Goal: Task Accomplishment & Management: Complete application form

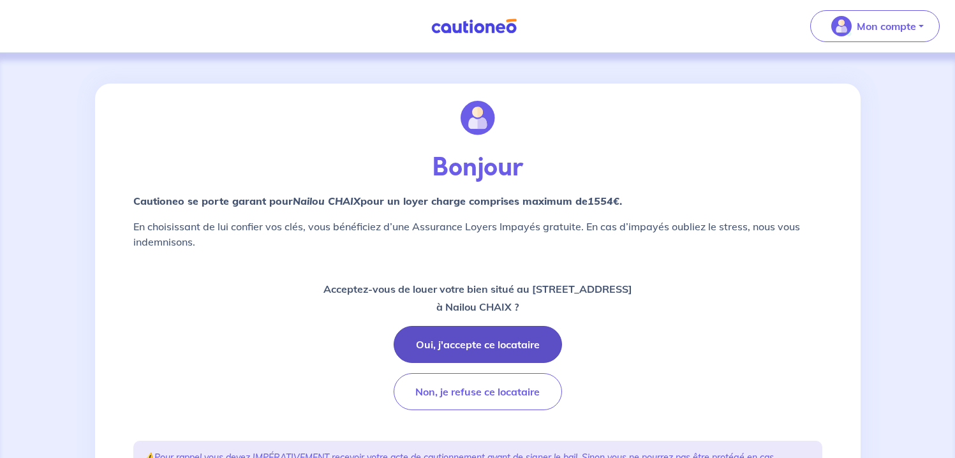
click at [508, 346] on button "Oui, j'accepte ce locataire" at bounding box center [478, 344] width 168 height 37
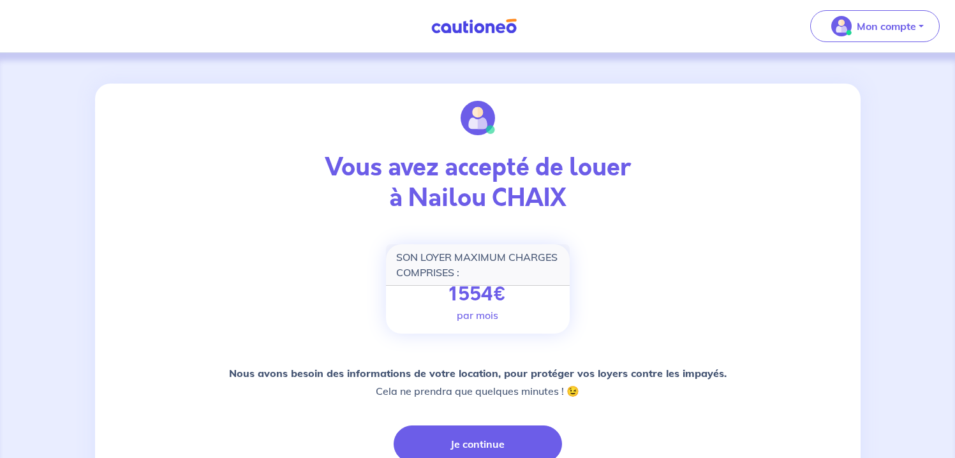
click at [510, 291] on div "SON LOYER MAXIMUM CHARGES COMPRISES : 1554 € par mois" at bounding box center [478, 288] width 184 height 89
click at [494, 281] on span "€" at bounding box center [499, 294] width 13 height 28
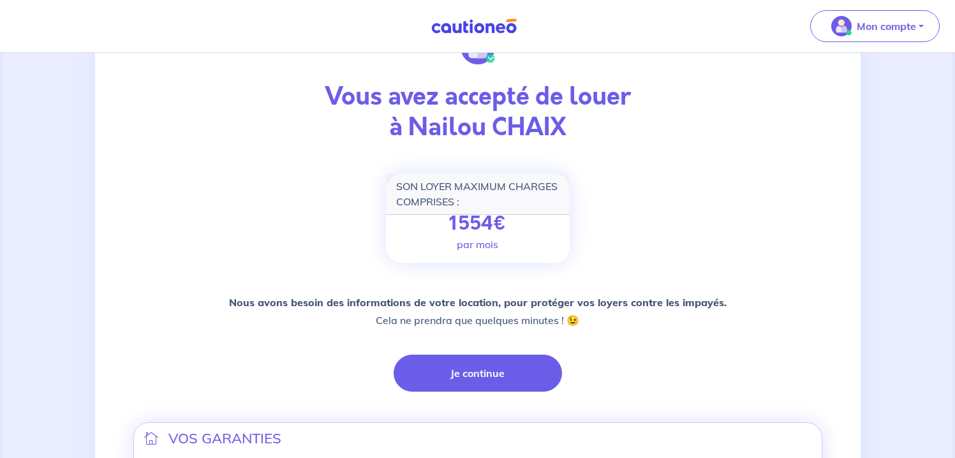
scroll to position [75, 0]
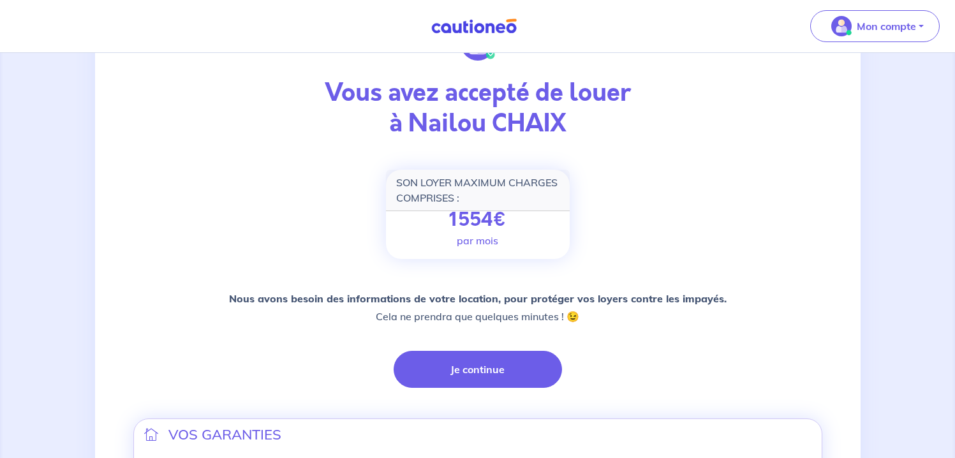
click at [488, 241] on p "par mois" at bounding box center [477, 240] width 41 height 15
click at [457, 184] on div "SON LOYER MAXIMUM CHARGES COMPRISES :" at bounding box center [478, 190] width 184 height 41
click at [462, 188] on div "SON LOYER MAXIMUM CHARGES COMPRISES :" at bounding box center [478, 190] width 184 height 41
click at [463, 188] on div "SON LOYER MAXIMUM CHARGES COMPRISES :" at bounding box center [478, 190] width 184 height 41
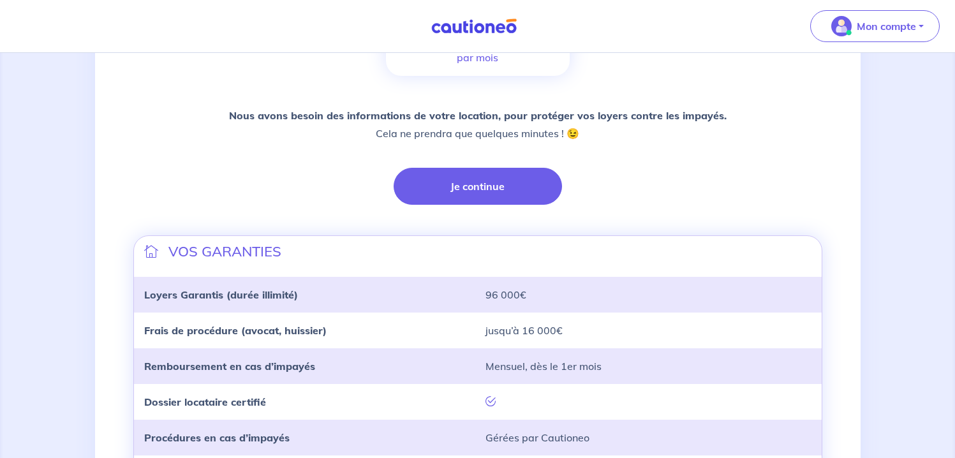
scroll to position [255, 0]
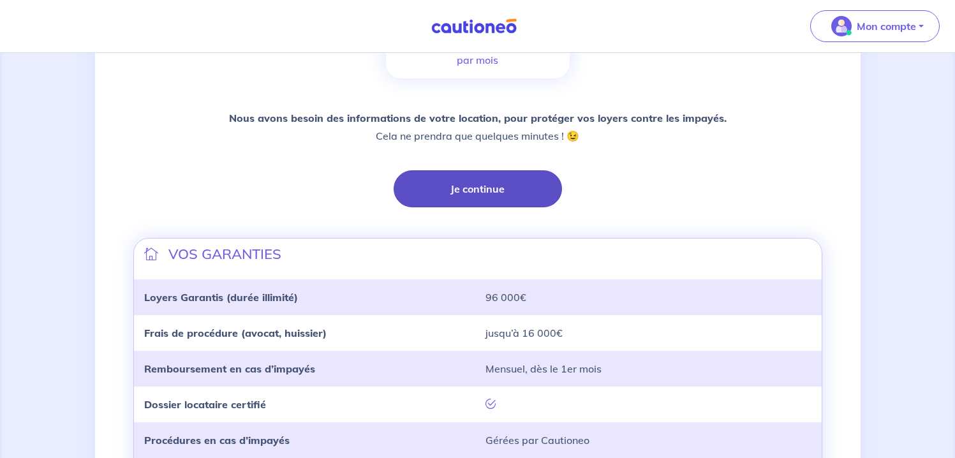
click at [480, 191] on button "Je continue" at bounding box center [478, 188] width 168 height 37
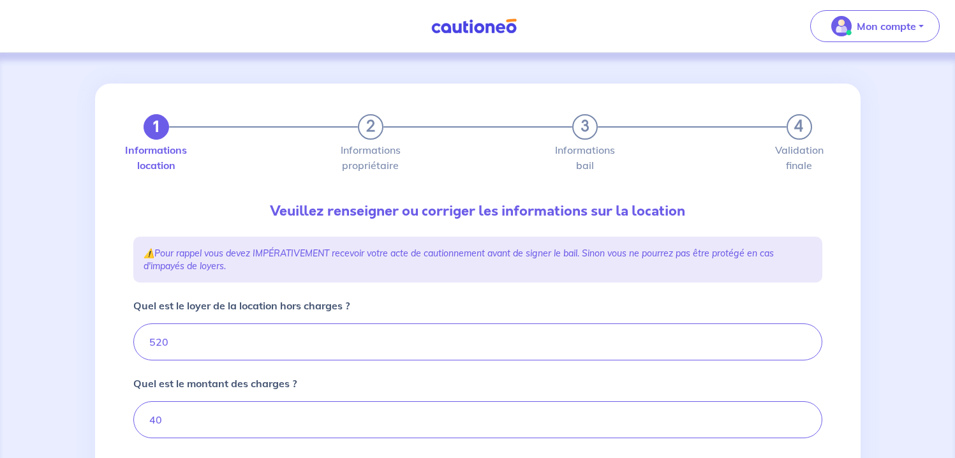
type input "560"
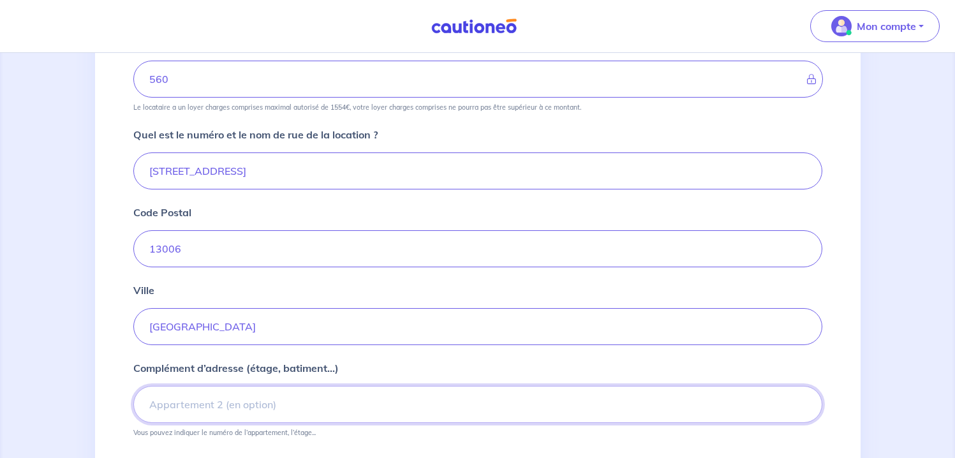
scroll to position [419, 0]
click at [362, 394] on input "Complément d’adresse (étage, batiment...)" at bounding box center [477, 403] width 689 height 37
type input "2ème étage, porte gauche"
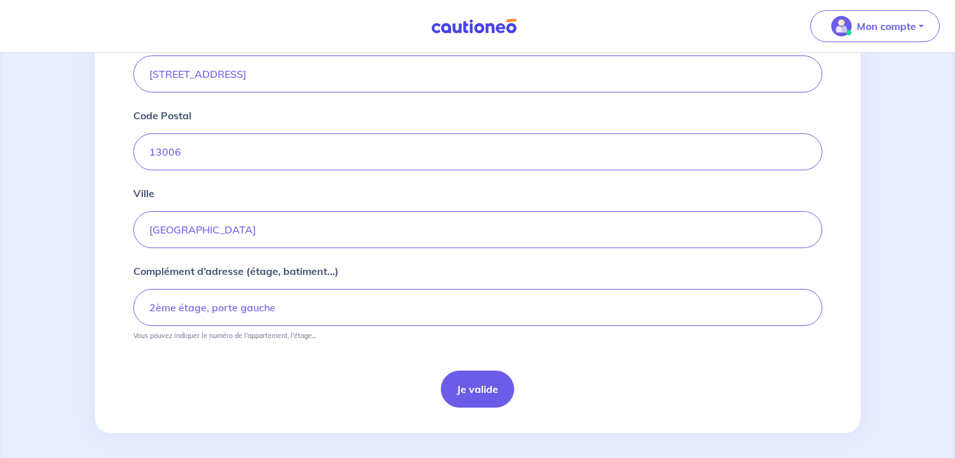
scroll to position [521, 0]
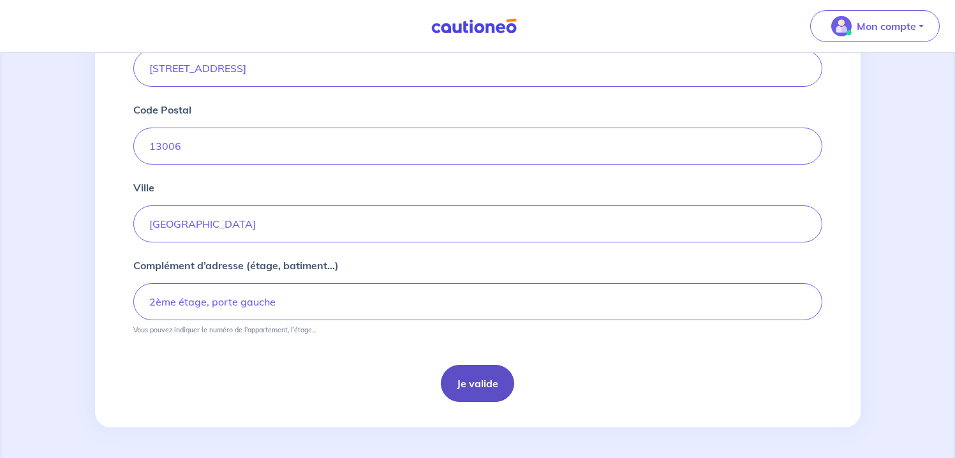
click at [471, 376] on button "Je valide" at bounding box center [477, 383] width 73 height 37
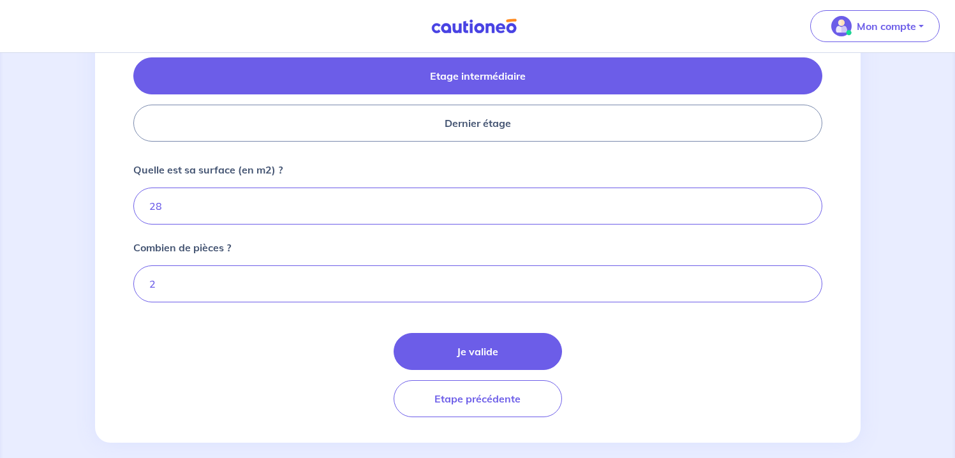
scroll to position [619, 0]
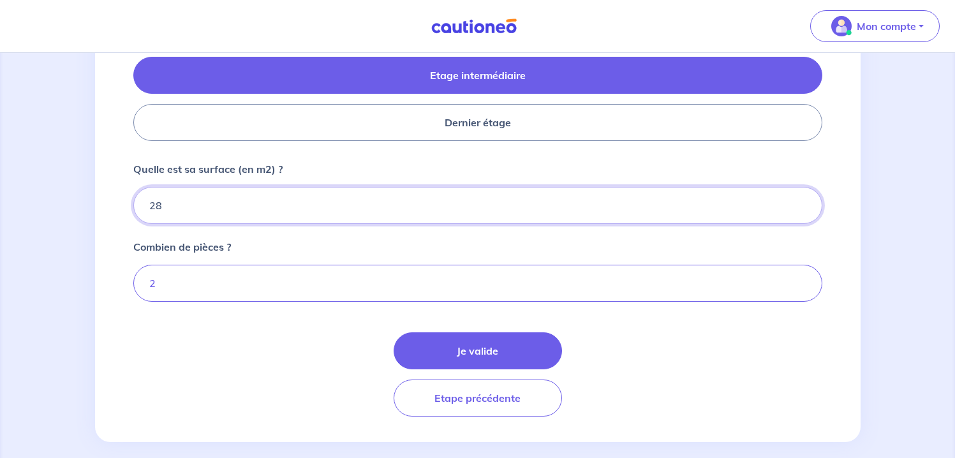
click at [196, 210] on input "28" at bounding box center [477, 205] width 689 height 37
type input "27.49"
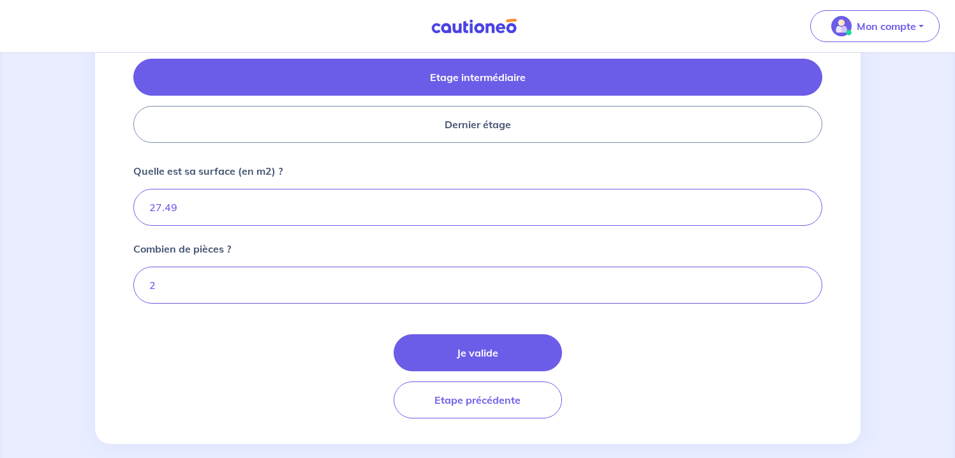
scroll to position [633, 0]
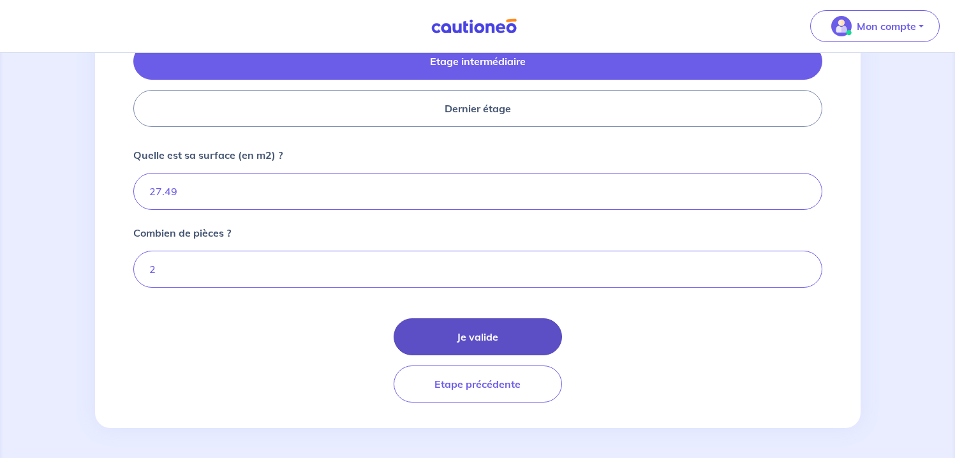
click at [477, 331] on button "Je valide" at bounding box center [478, 336] width 168 height 37
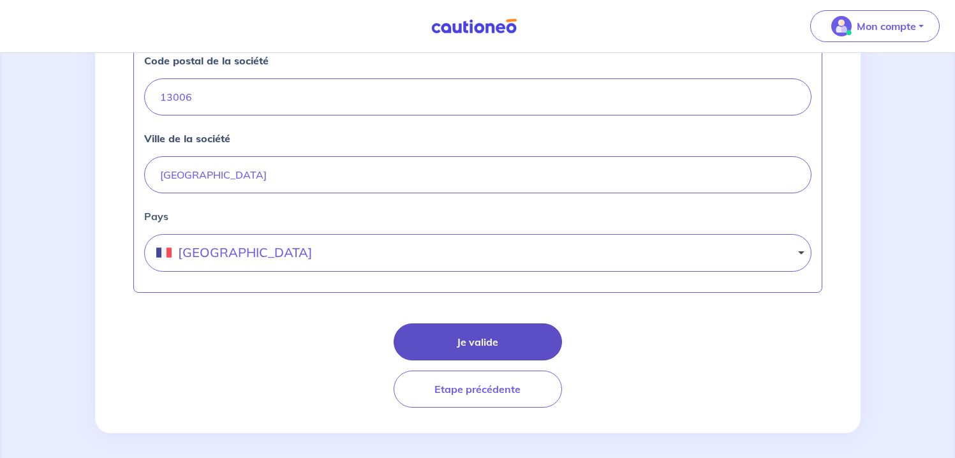
click at [482, 339] on button "Je valide" at bounding box center [478, 341] width 168 height 37
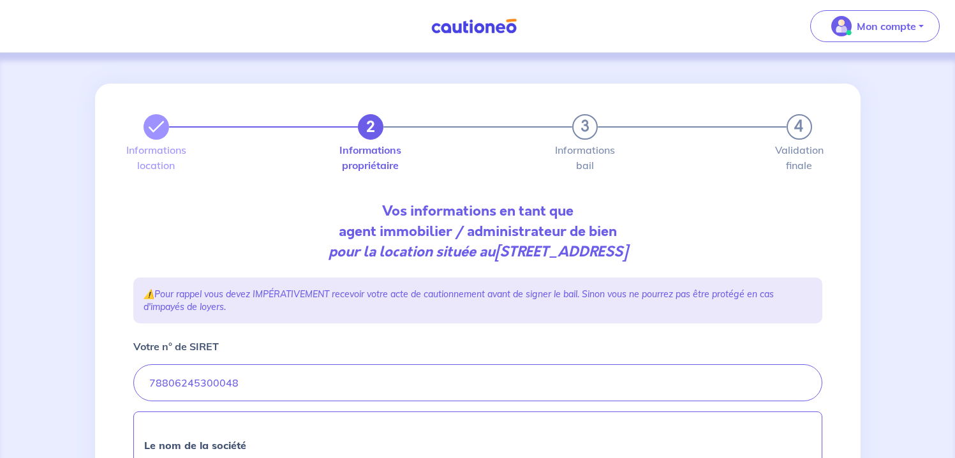
select select "FR"
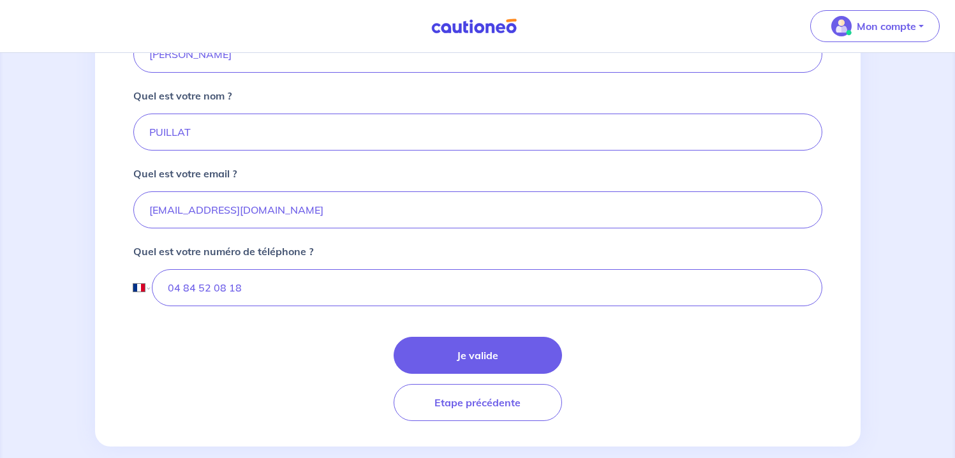
scroll to position [348, 0]
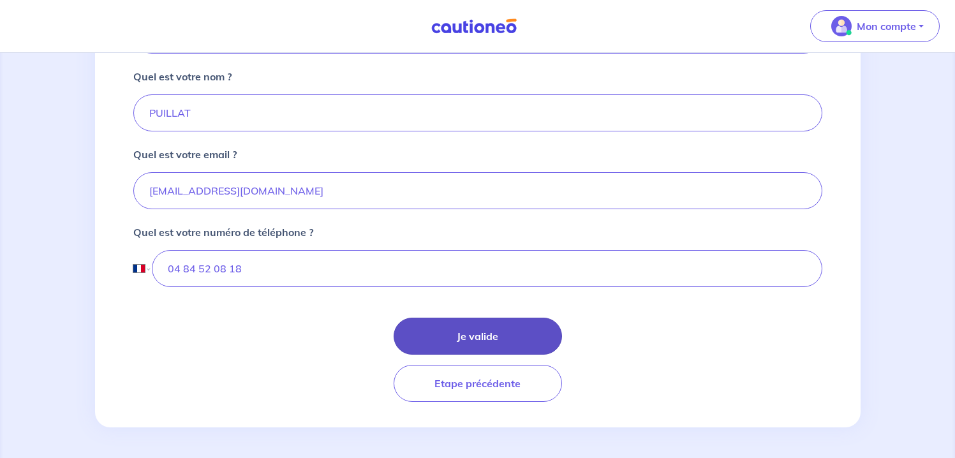
click at [502, 321] on button "Je valide" at bounding box center [478, 336] width 168 height 37
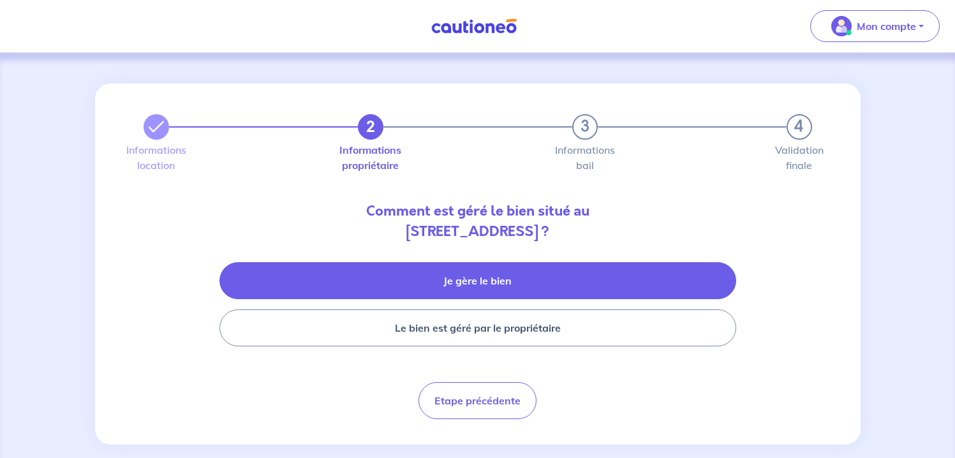
click at [436, 286] on button "Je gère le bien" at bounding box center [477, 280] width 517 height 37
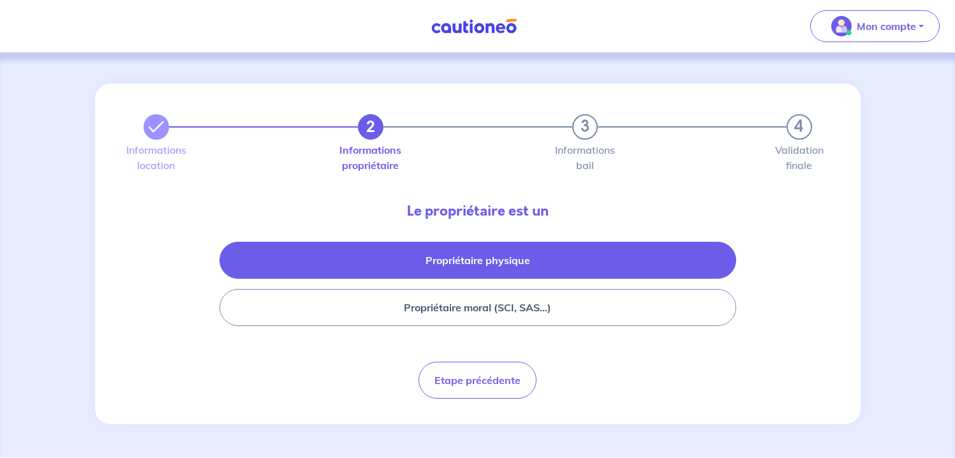
click at [460, 250] on button "Propriétaire physique" at bounding box center [477, 260] width 517 height 37
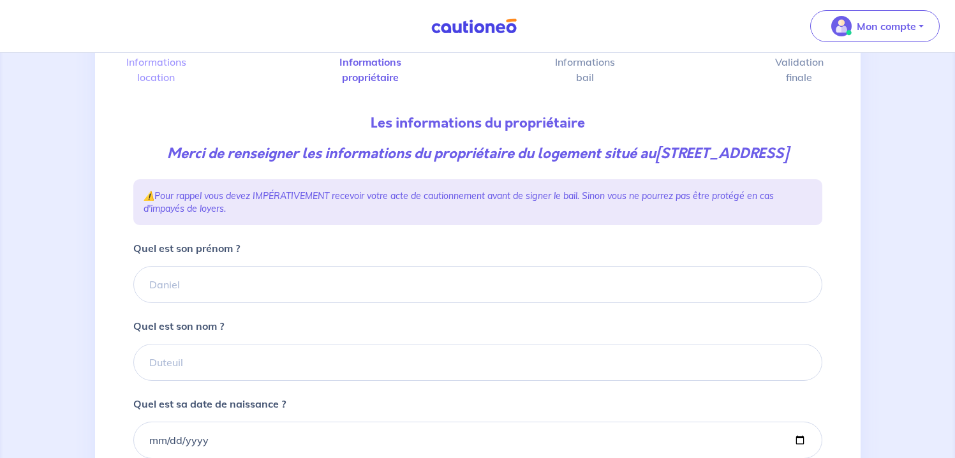
click at [411, 282] on div "Quel est son prénom ?" at bounding box center [477, 271] width 689 height 63
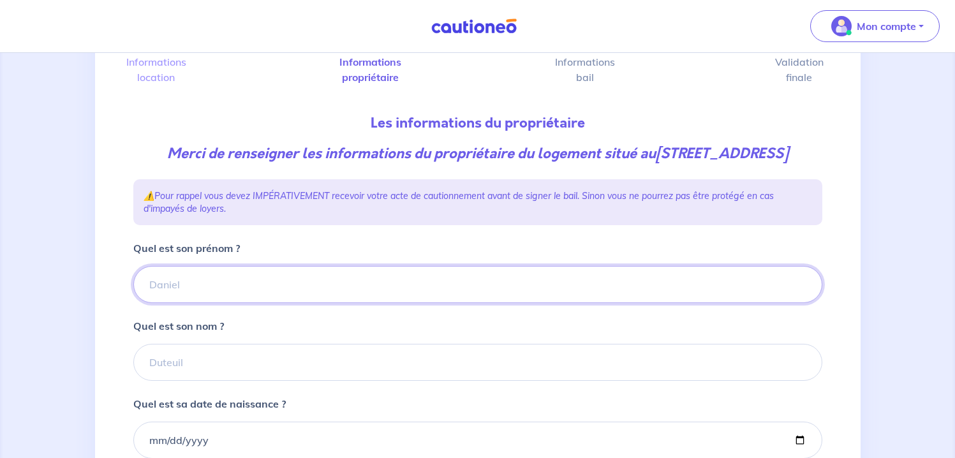
click at [409, 290] on input "Quel est son prénom ?" at bounding box center [477, 284] width 689 height 37
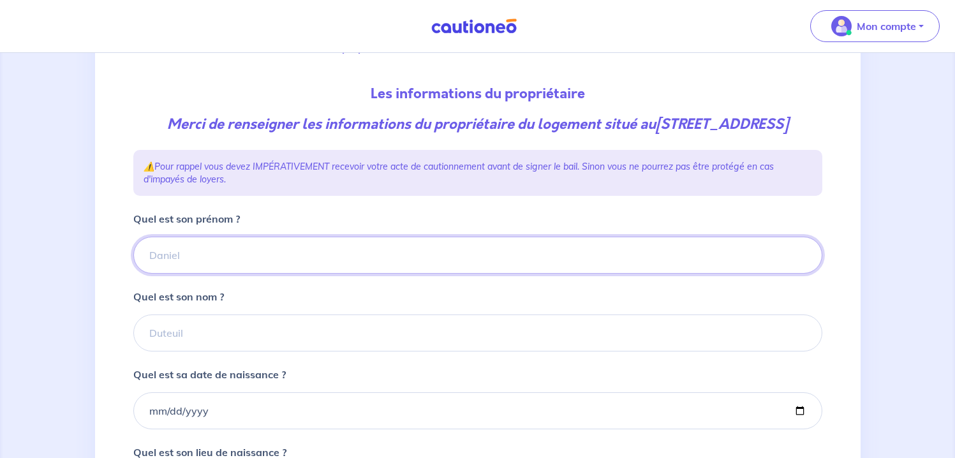
scroll to position [124, 0]
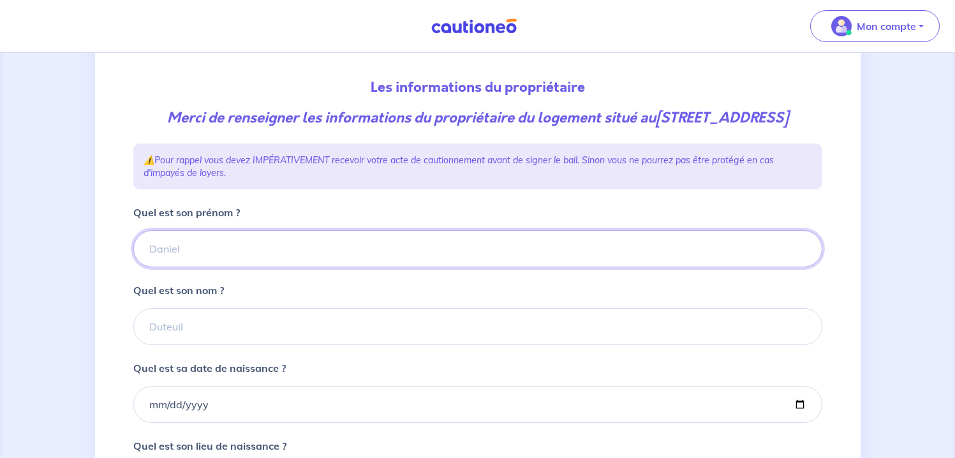
type input "g"
type input "Genevieve"
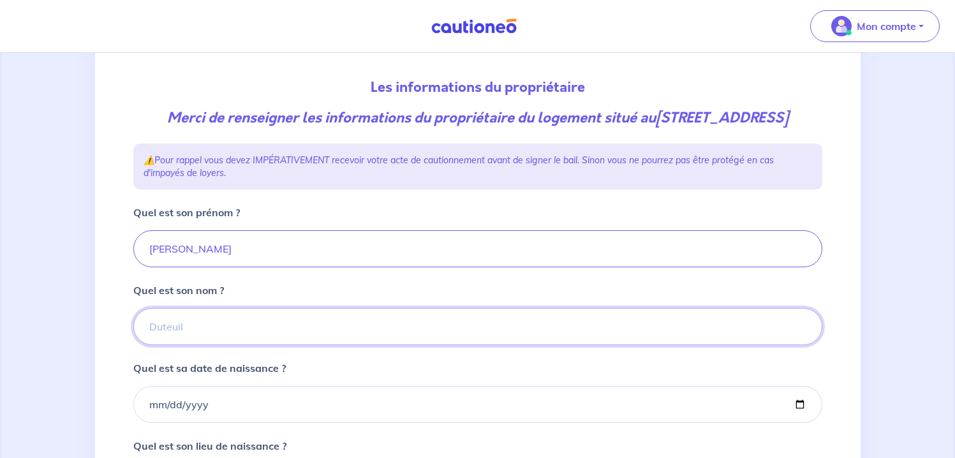
click at [413, 344] on input "Quel est son nom ?" at bounding box center [477, 326] width 689 height 37
type input "BERTHET"
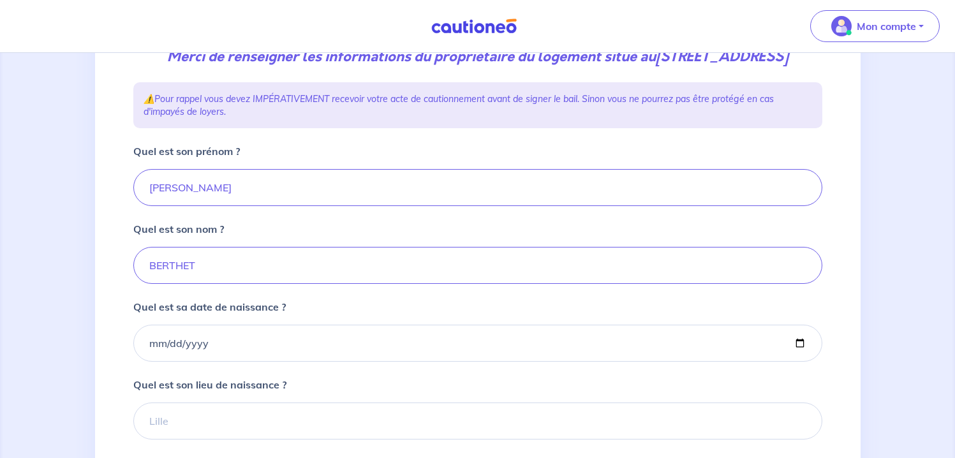
scroll to position [181, 0]
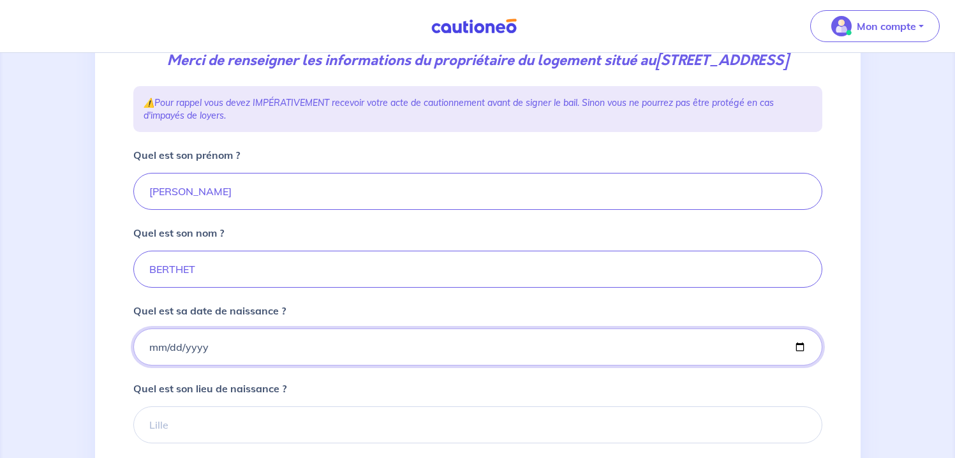
click at [230, 360] on input "Quel est sa date de naissance ?" at bounding box center [477, 346] width 689 height 37
type input "5719-12-30"
type input "0010-12-30"
type input "0957-12-30"
type input "1957-12-30"
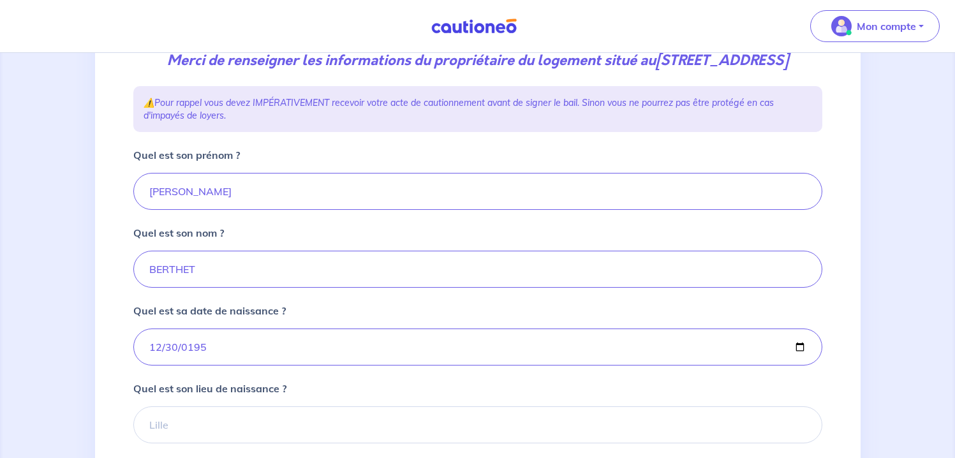
click at [200, 423] on div "Quel est son lieu de naissance ?" at bounding box center [477, 412] width 689 height 63
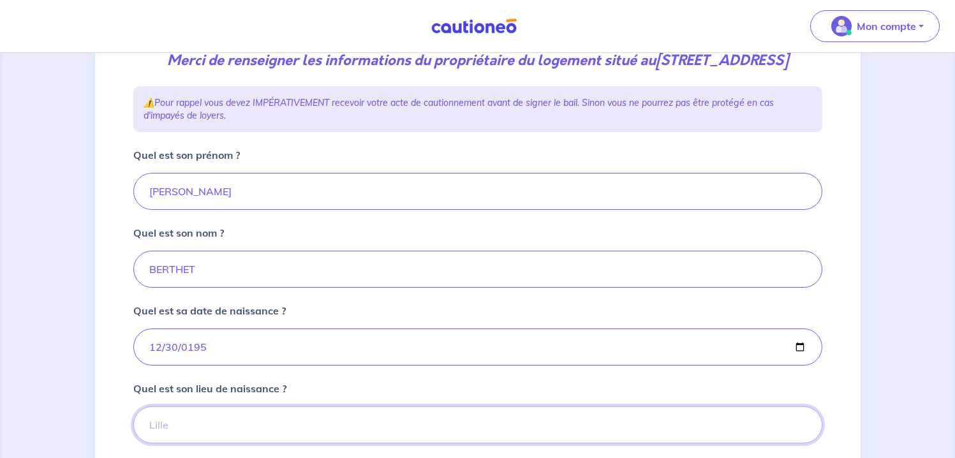
click at [200, 430] on input "Quel est son lieu de naissance ?" at bounding box center [477, 424] width 689 height 37
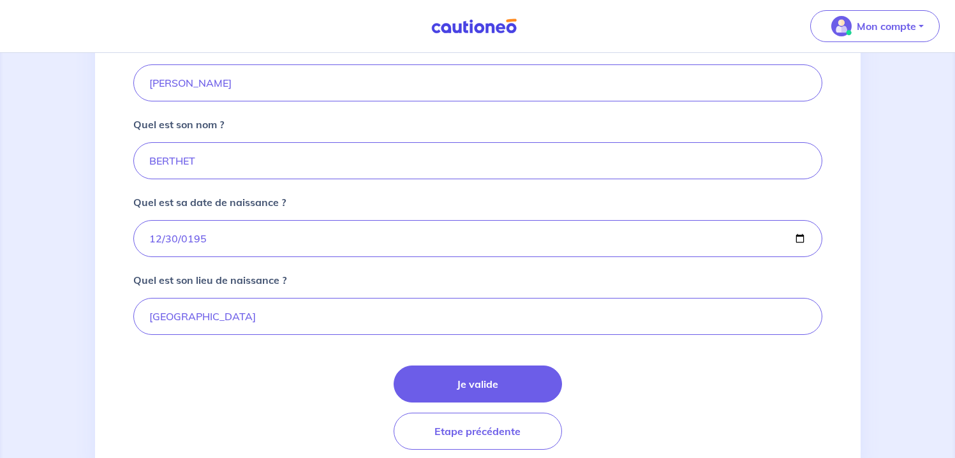
scroll to position [297, 0]
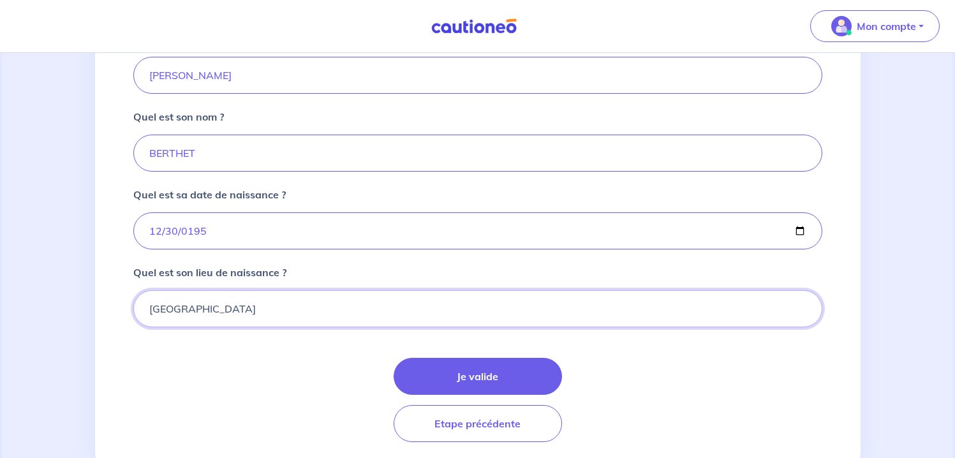
click at [205, 327] on input "Marseille" at bounding box center [477, 308] width 689 height 37
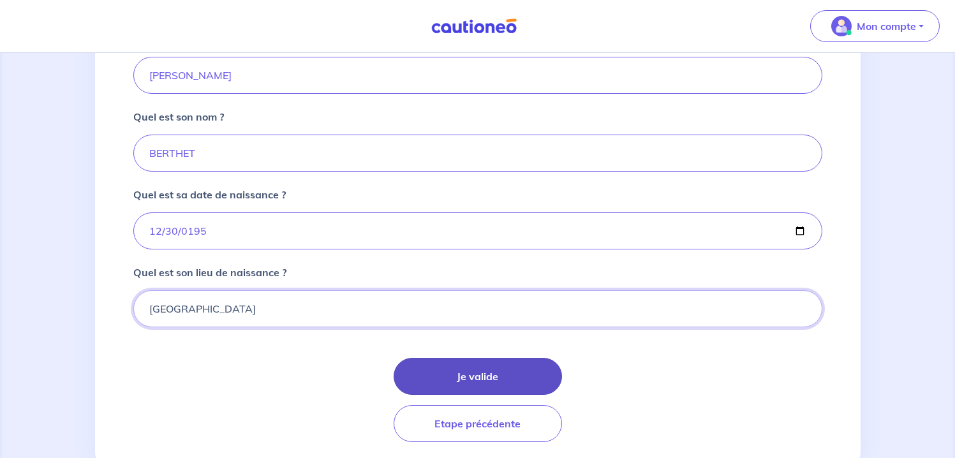
type input "MARSEILLE"
click at [439, 386] on button "Je valide" at bounding box center [478, 376] width 168 height 37
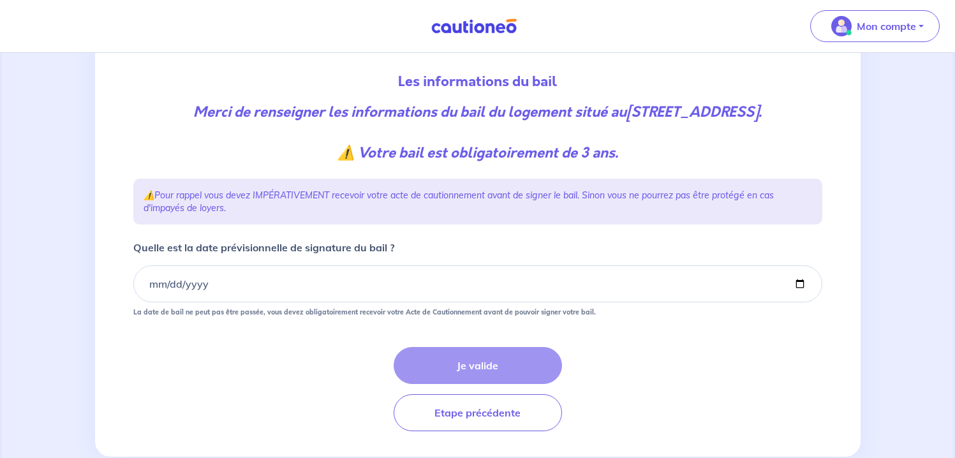
scroll to position [126, 0]
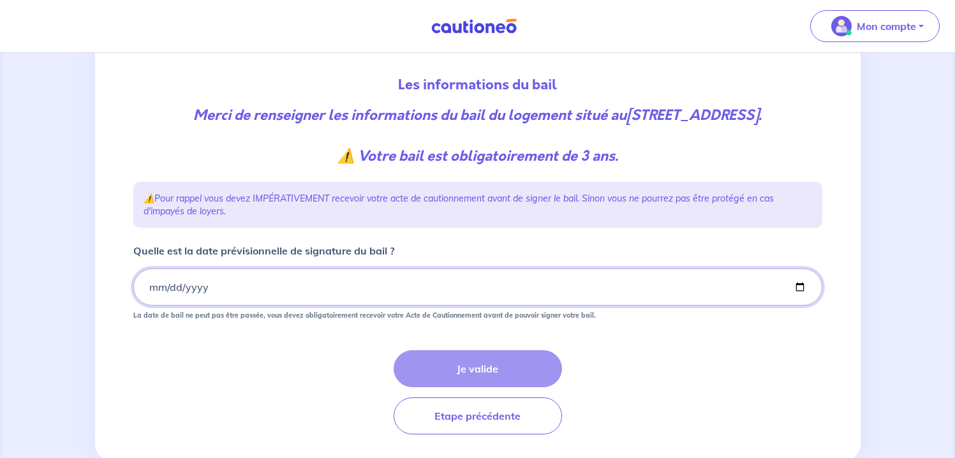
click at [249, 288] on input "Quelle est la date prévisionnelle de signature du bail ?" at bounding box center [477, 287] width 689 height 37
type input "0001-09-10"
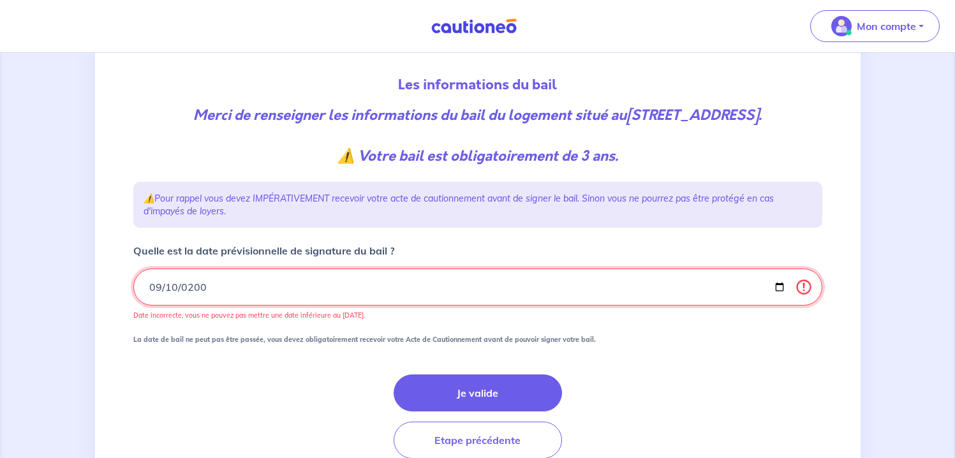
type input "2009-09-10"
click at [242, 286] on input "2009-09-10" at bounding box center [477, 287] width 689 height 37
click at [230, 286] on input "2009-09-10" at bounding box center [477, 287] width 689 height 37
type input "2025-09-10"
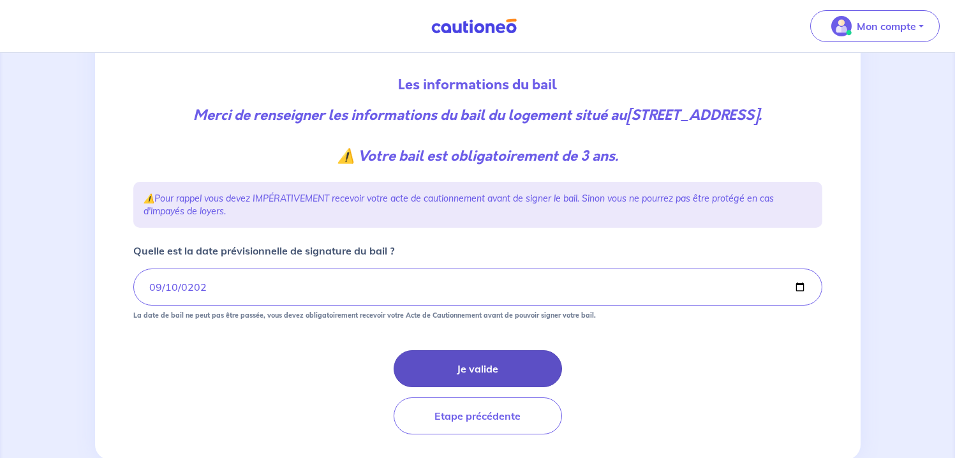
click at [499, 365] on button "Je valide" at bounding box center [478, 368] width 168 height 37
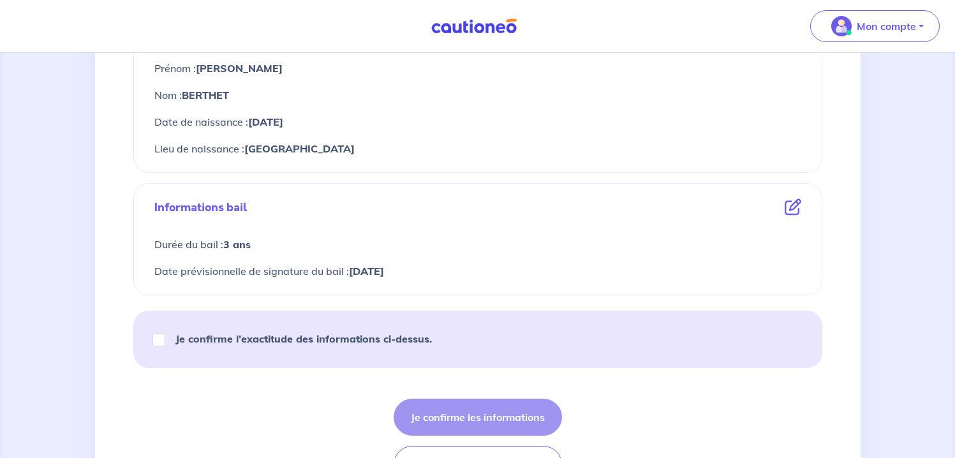
scroll to position [529, 0]
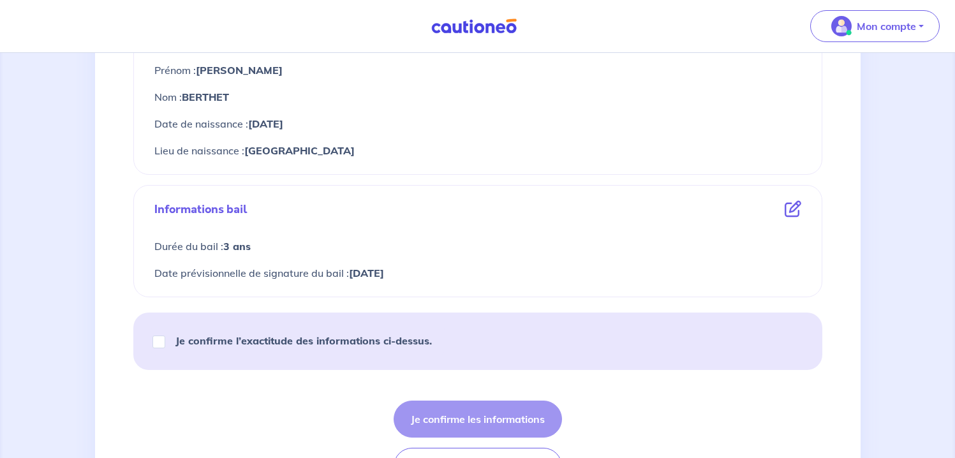
click at [240, 350] on div "Je confirme l’exactitude des informations ci-dessus." at bounding box center [298, 341] width 298 height 36
click at [185, 344] on strong "Je confirme l’exactitude des informations ci-dessus." at bounding box center [303, 340] width 256 height 13
click at [165, 344] on input "Je confirme l’exactitude des informations ci-dessus." at bounding box center [158, 341] width 13 height 13
checkbox input "true"
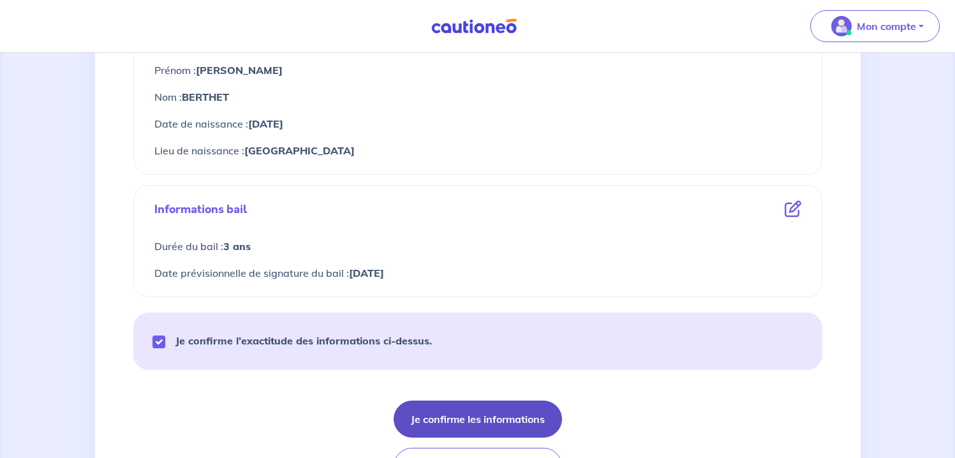
drag, startPoint x: 468, startPoint y: 415, endPoint x: 499, endPoint y: 415, distance: 31.3
click at [468, 415] on button "Je confirme les informations" at bounding box center [478, 419] width 168 height 37
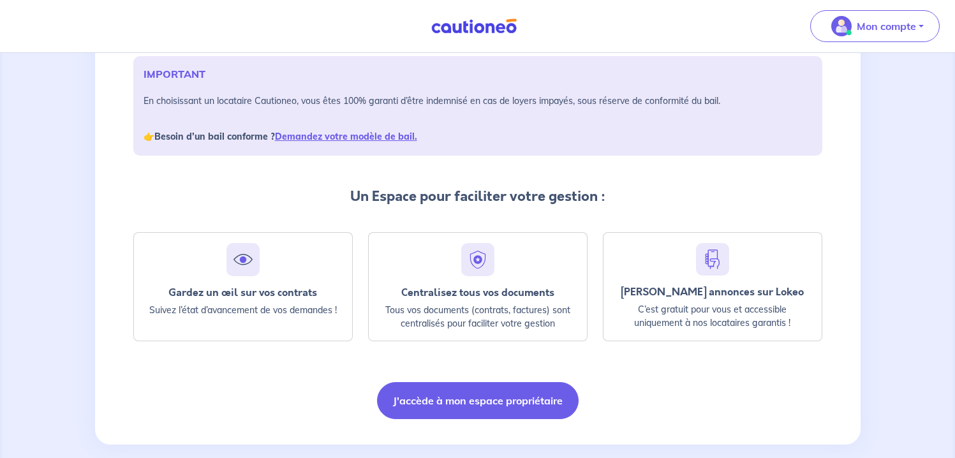
scroll to position [205, 0]
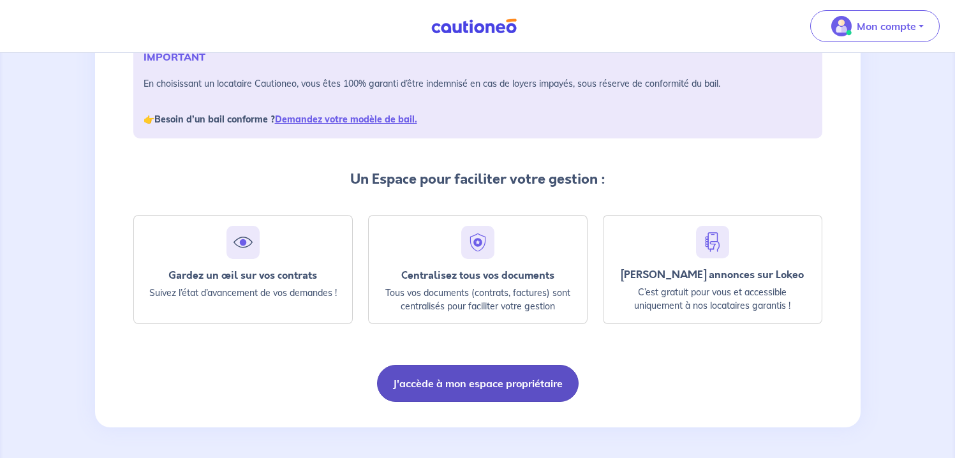
click at [503, 383] on button "J'accède à mon espace propriétaire" at bounding box center [478, 383] width 202 height 37
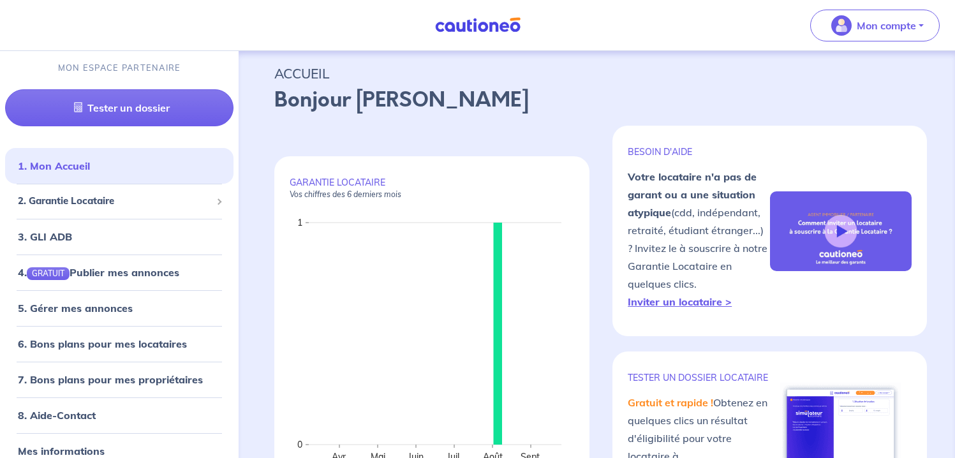
scroll to position [3, 0]
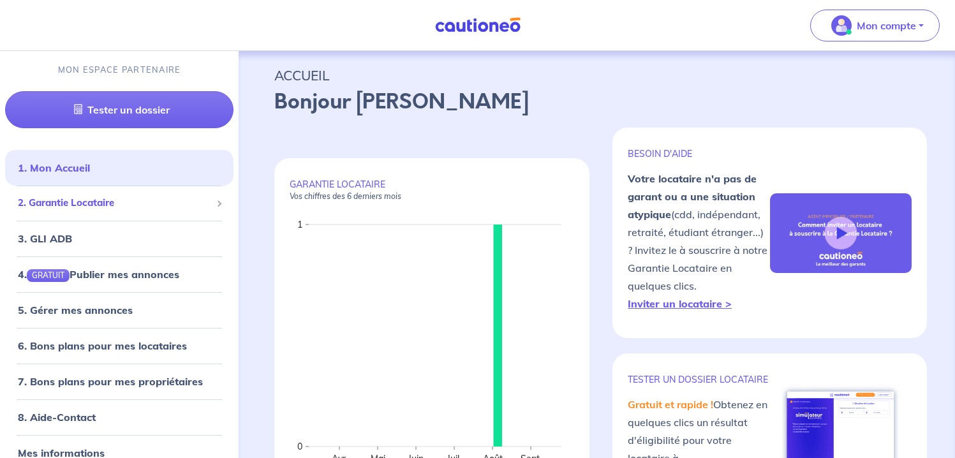
click at [105, 196] on span "2. Garantie Locataire" at bounding box center [114, 203] width 193 height 15
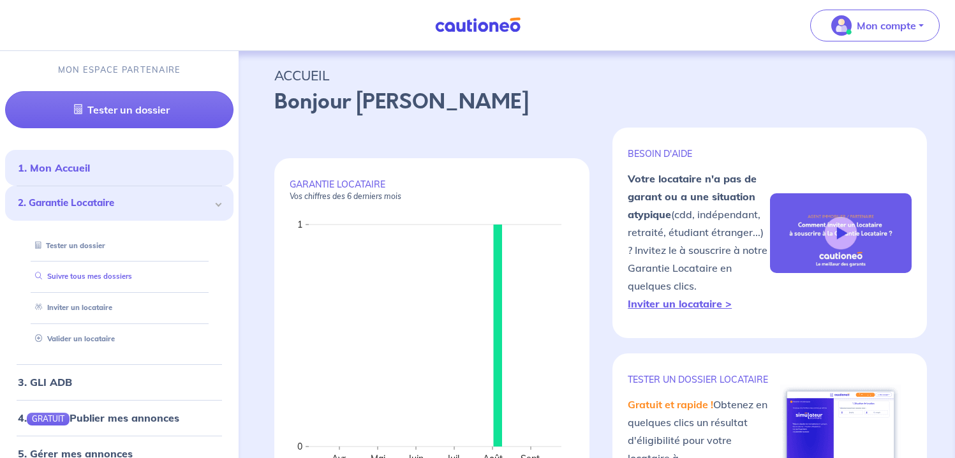
click at [108, 275] on link "Suivre tous mes dossiers" at bounding box center [81, 276] width 102 height 9
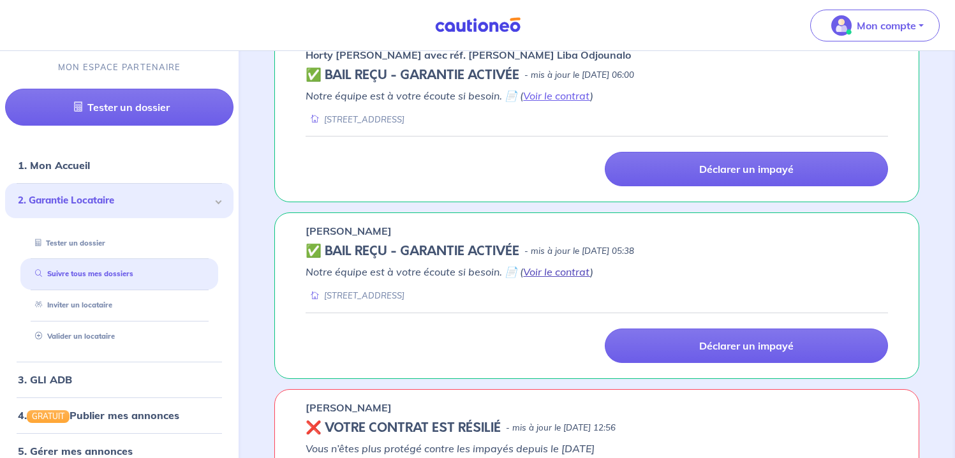
scroll to position [649, 0]
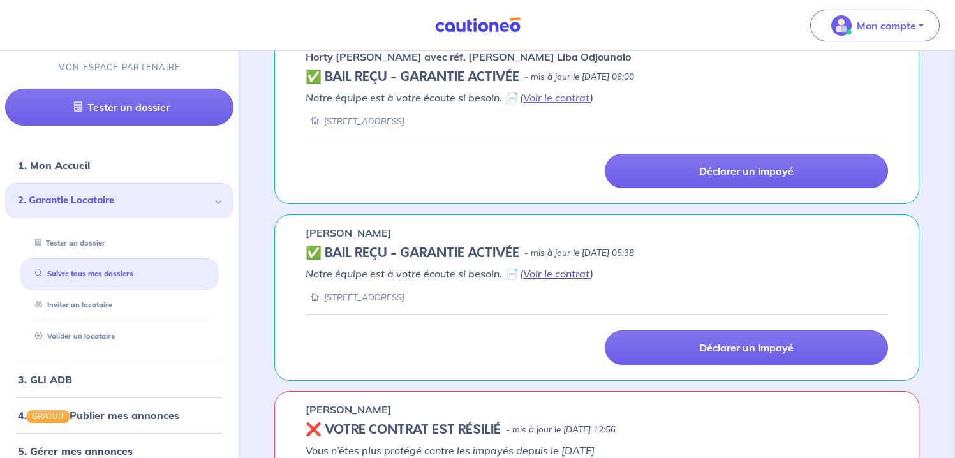
click at [537, 274] on link "Voir le contrat" at bounding box center [556, 273] width 67 height 13
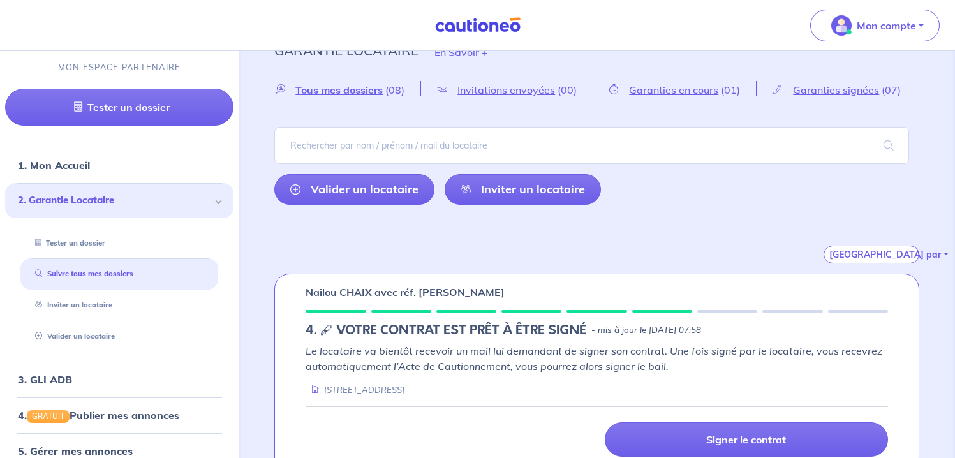
scroll to position [31, 0]
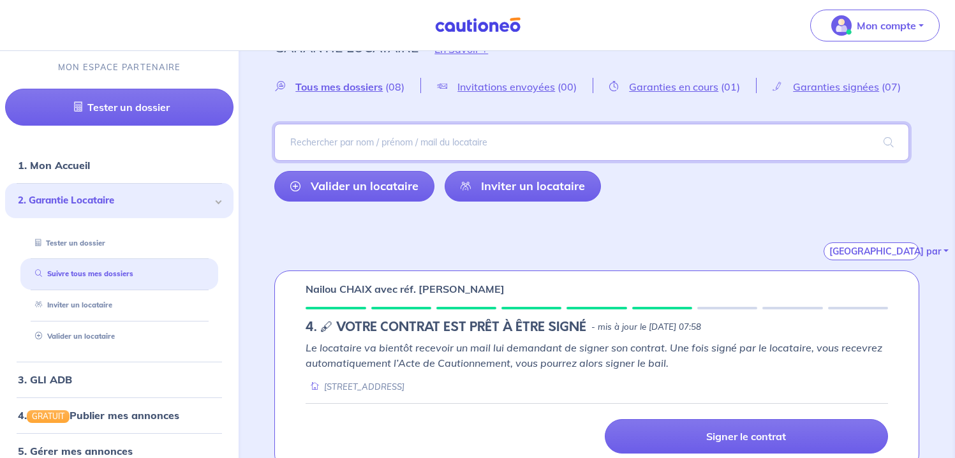
click at [665, 146] on input "search" at bounding box center [591, 142] width 635 height 37
type input "[PERSON_NAME]"
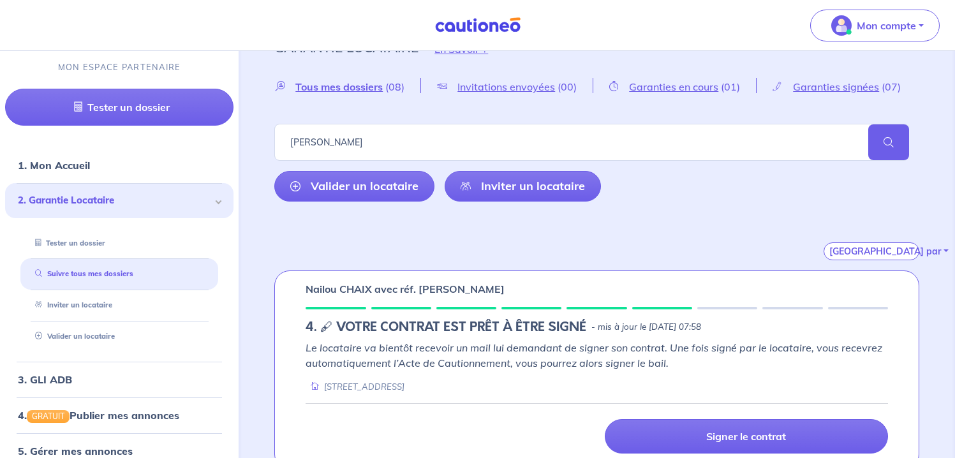
click at [887, 147] on span at bounding box center [888, 142] width 41 height 36
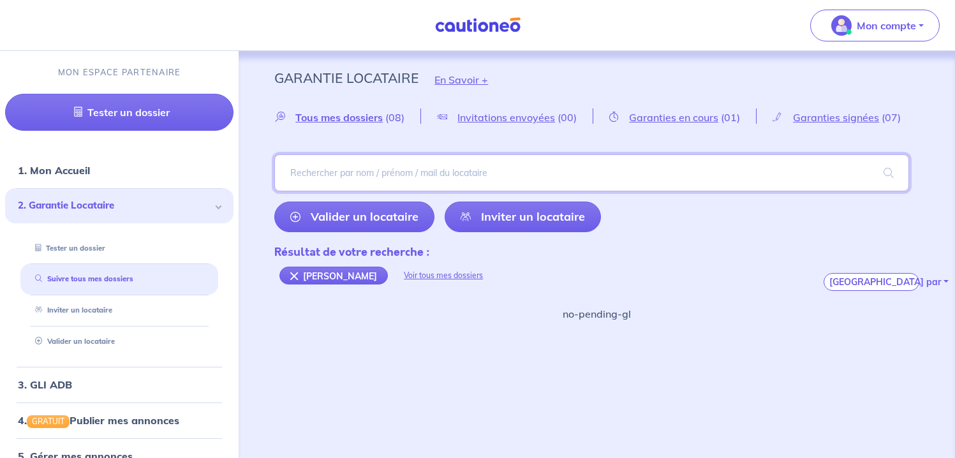
click at [389, 165] on input "search" at bounding box center [591, 172] width 635 height 37
type input "R"
type input "HICHEM"
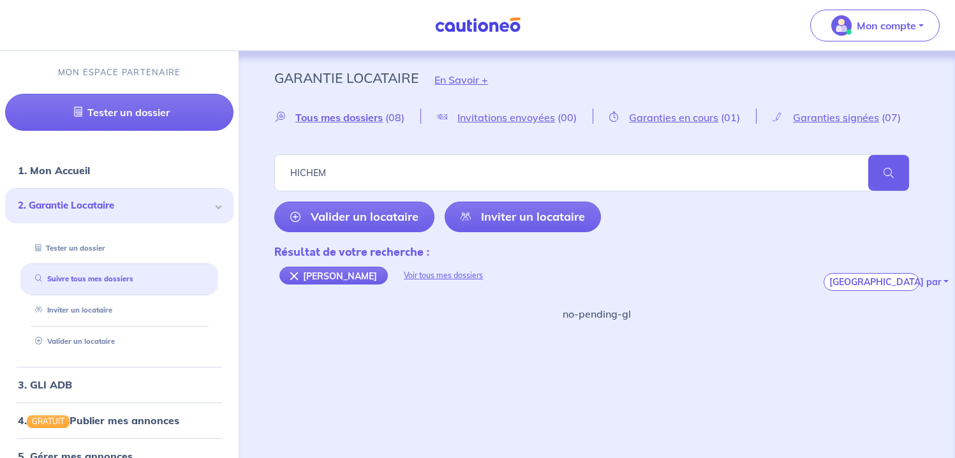
click at [887, 175] on span at bounding box center [888, 173] width 41 height 36
click at [836, 121] on span "Garanties signées" at bounding box center [836, 117] width 86 height 13
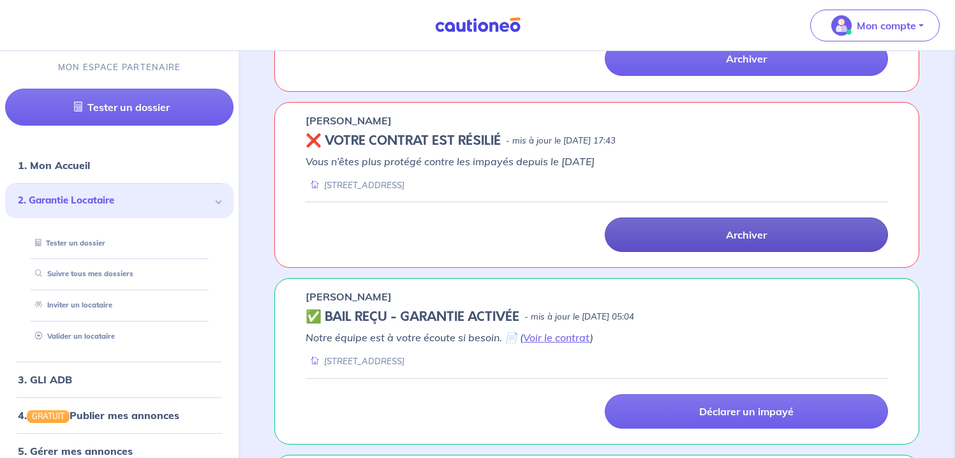
scroll to position [901, 0]
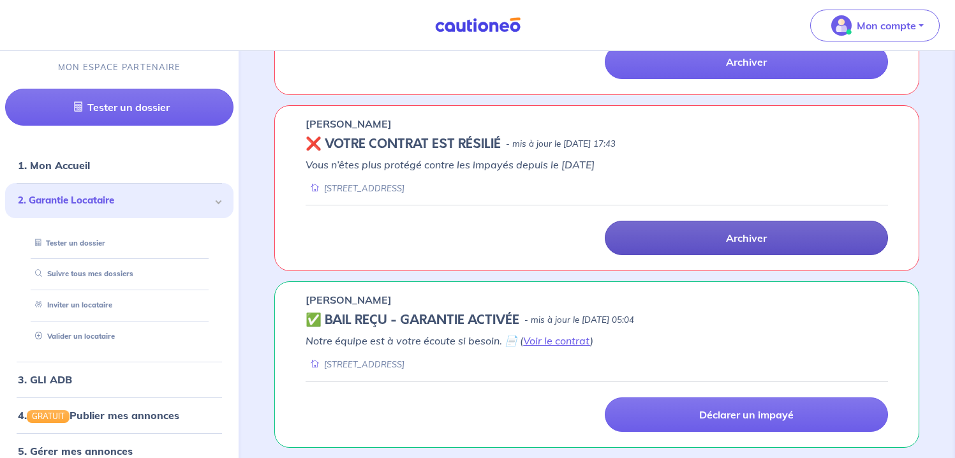
click at [729, 236] on p "Archiver" at bounding box center [746, 238] width 41 height 13
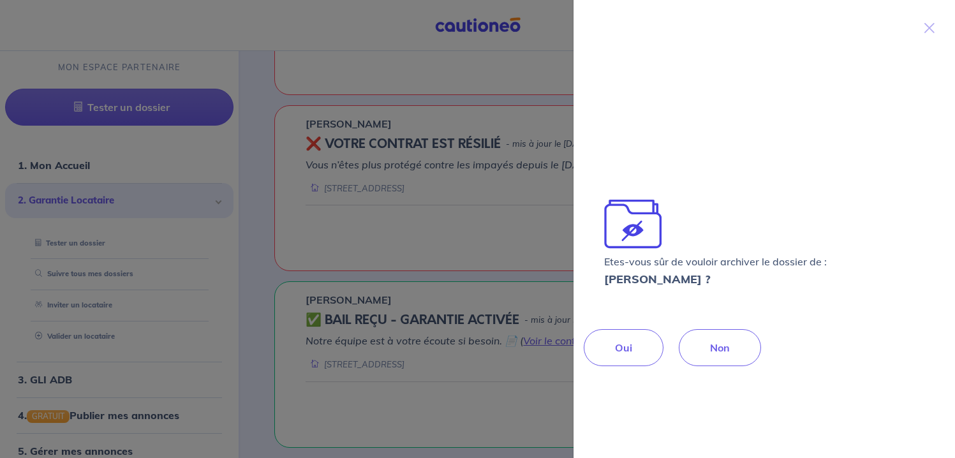
click at [737, 351] on button "Non" at bounding box center [720, 347] width 82 height 37
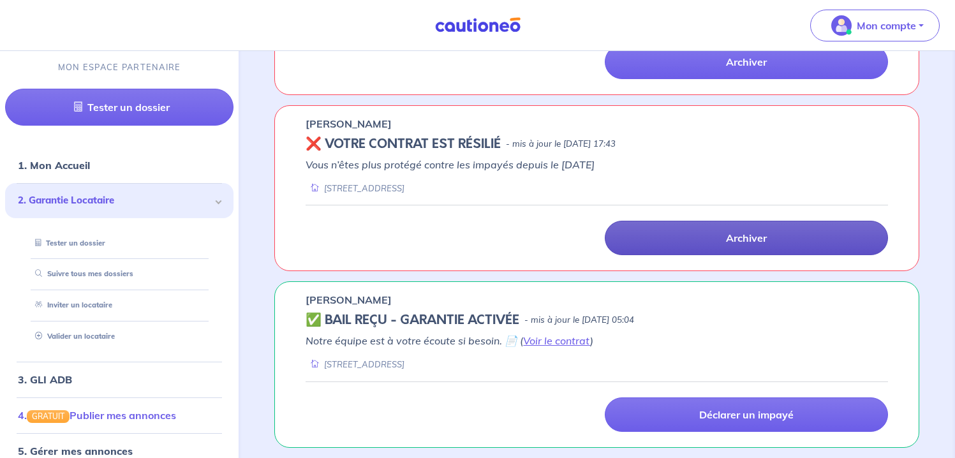
click at [128, 410] on link "4. GRATUIT Publier mes annonces" at bounding box center [97, 415] width 158 height 13
